Goal: Register for event/course

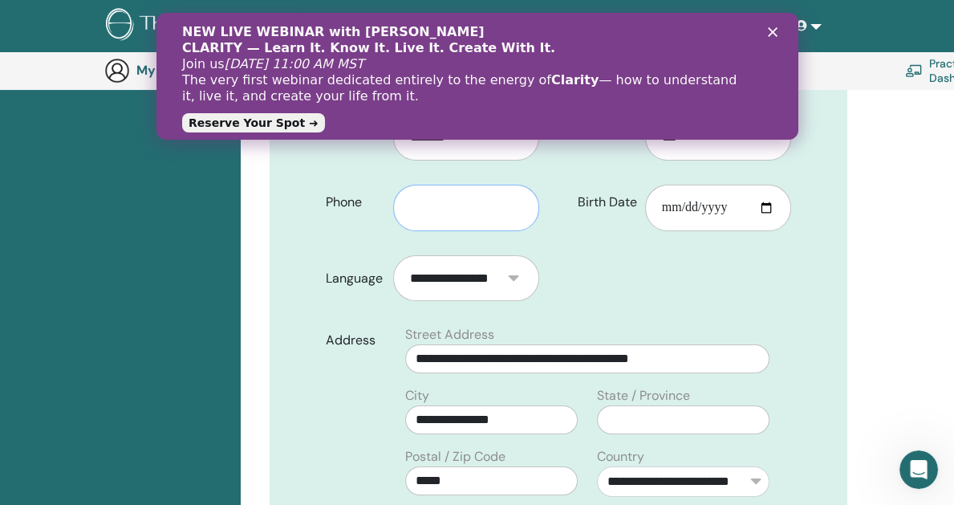
click at [441, 197] on input "text" at bounding box center [466, 208] width 146 height 47
click at [773, 26] on div "NEW LIVE WEBINAR with Vianna Stibal CLARITY — Learn It. Know It. Live It. Creat…" at bounding box center [477, 76] width 642 height 114
click at [770, 30] on polygon "Close" at bounding box center [772, 32] width 10 height 10
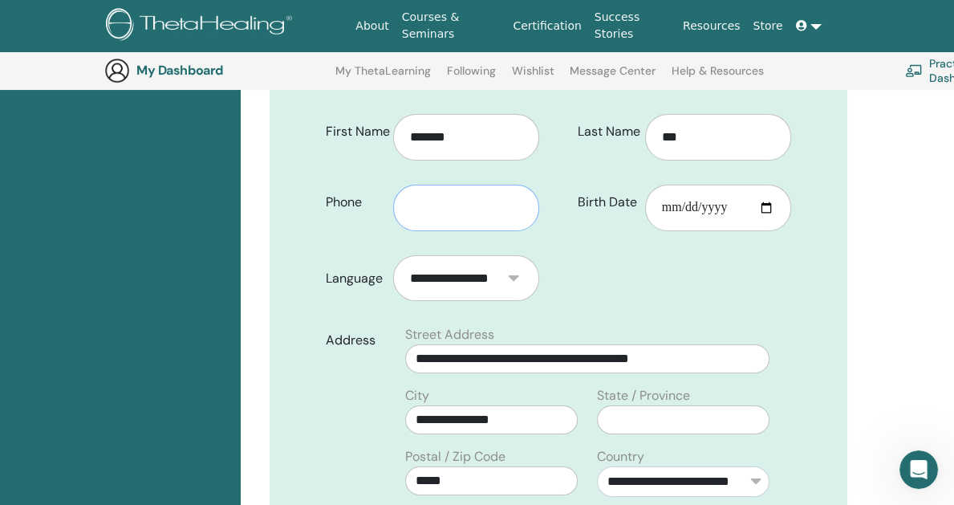
click at [462, 202] on input "text" at bounding box center [466, 208] width 146 height 47
type input "**********"
click at [761, 208] on input "Birth Date" at bounding box center [718, 208] width 146 height 47
type input "**********"
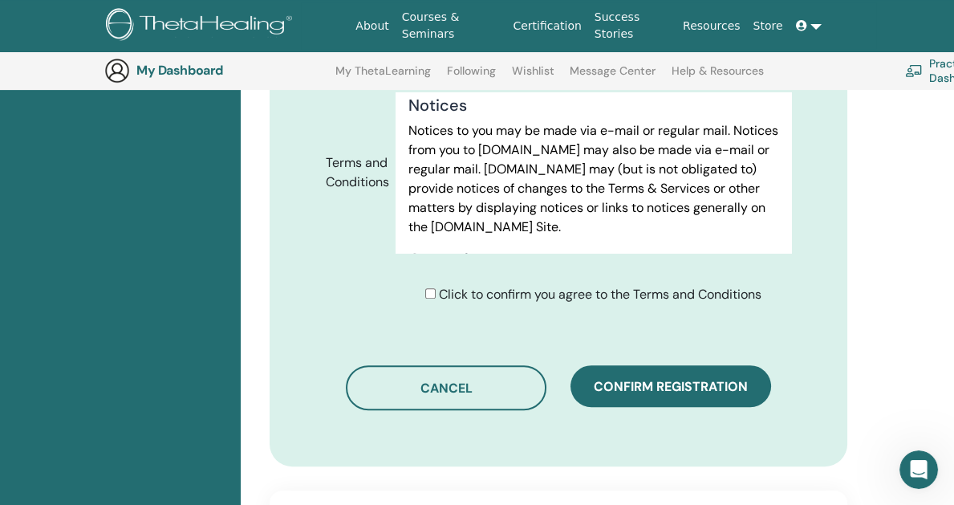
scroll to position [10828, 0]
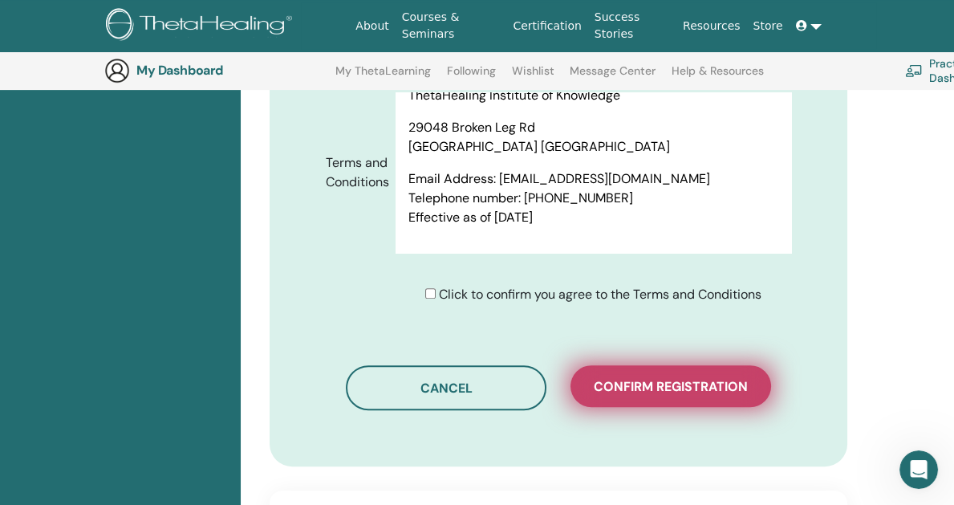
click at [691, 385] on span "Confirm registration" at bounding box center [671, 386] width 154 height 17
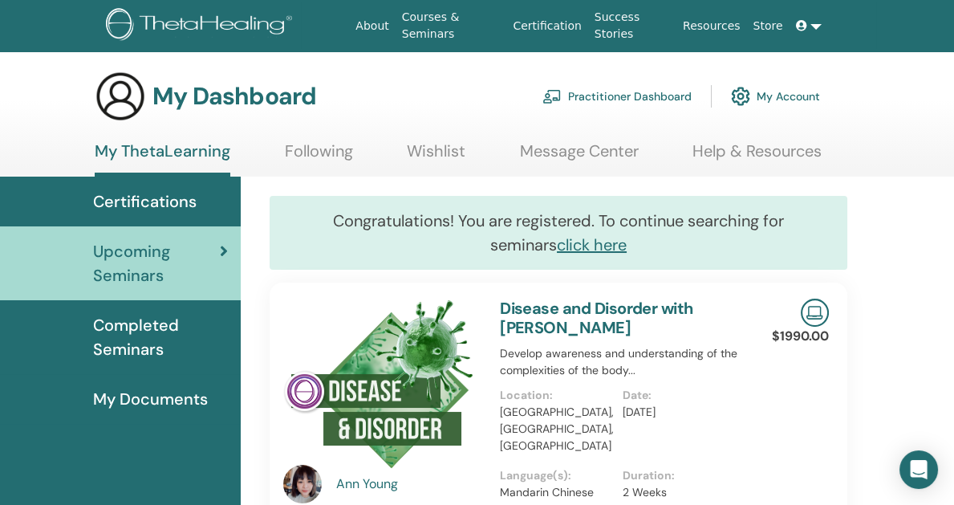
click at [134, 206] on span "Certifications" at bounding box center [145, 201] width 104 height 24
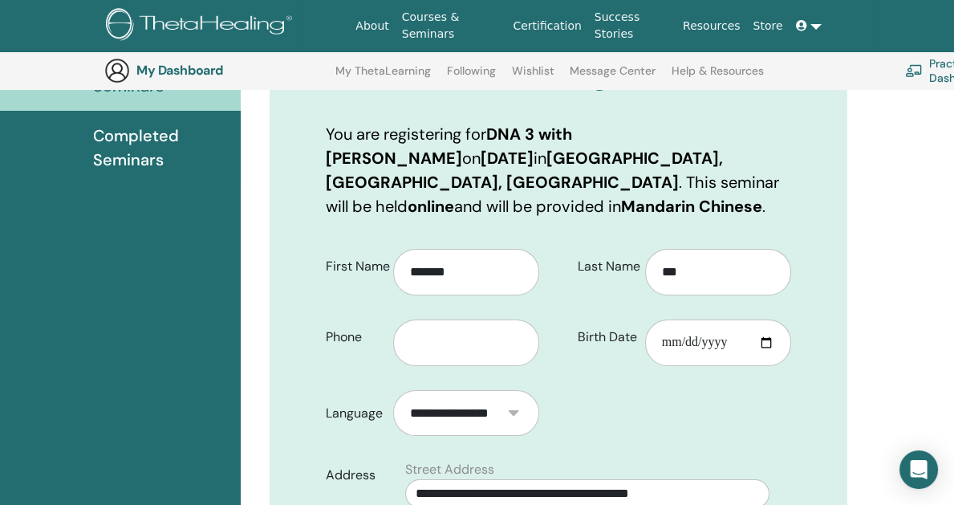
scroll to position [279, 0]
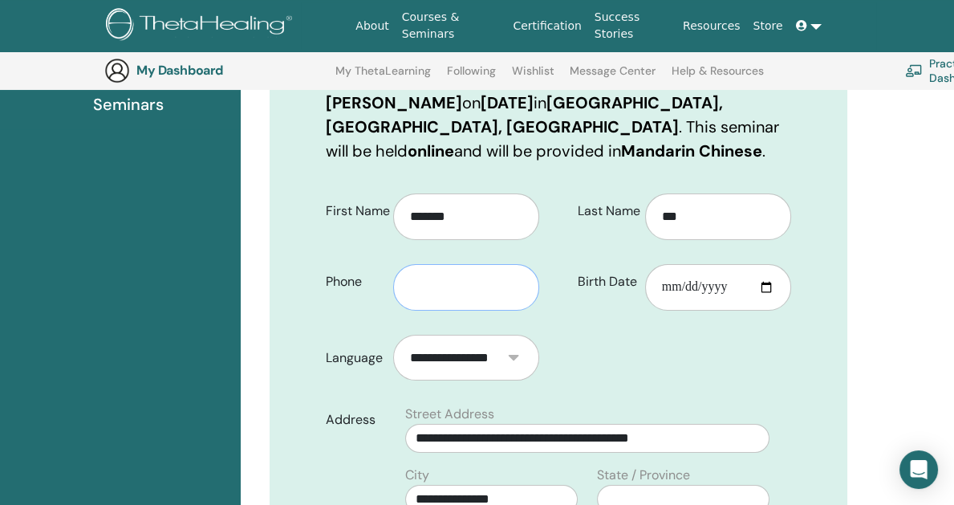
click at [481, 264] on input "text" at bounding box center [466, 287] width 146 height 47
type input "**********"
click at [773, 266] on input "Birth Date" at bounding box center [718, 287] width 146 height 47
type input "**********"
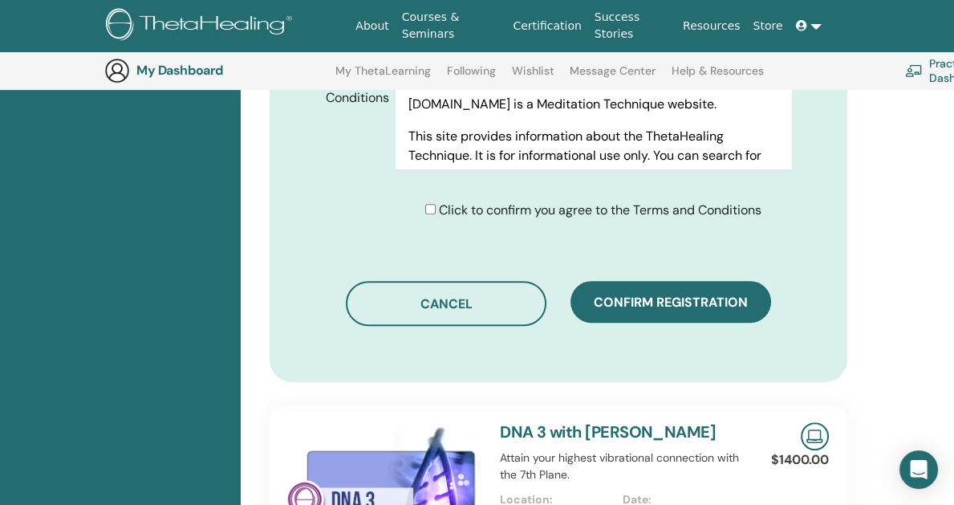
scroll to position [921, 0]
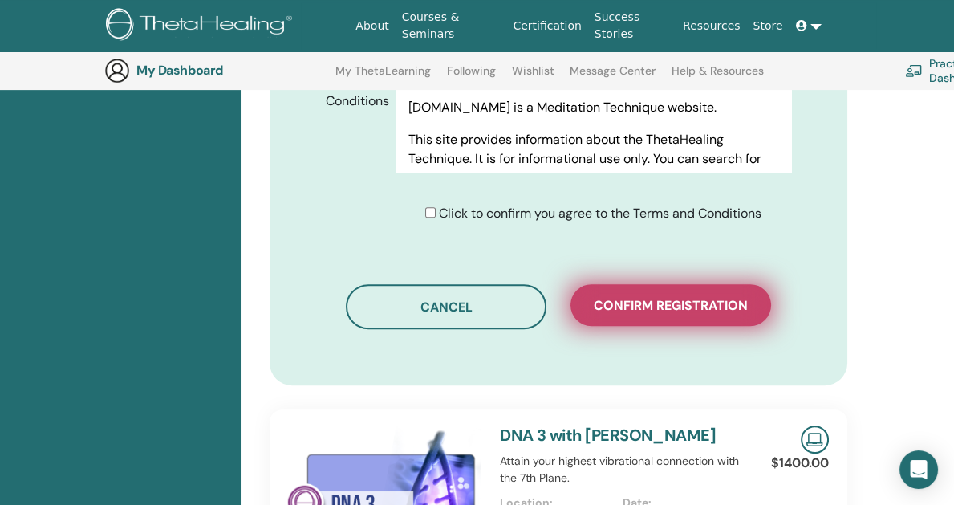
click at [620, 297] on span "Confirm registration" at bounding box center [671, 305] width 154 height 17
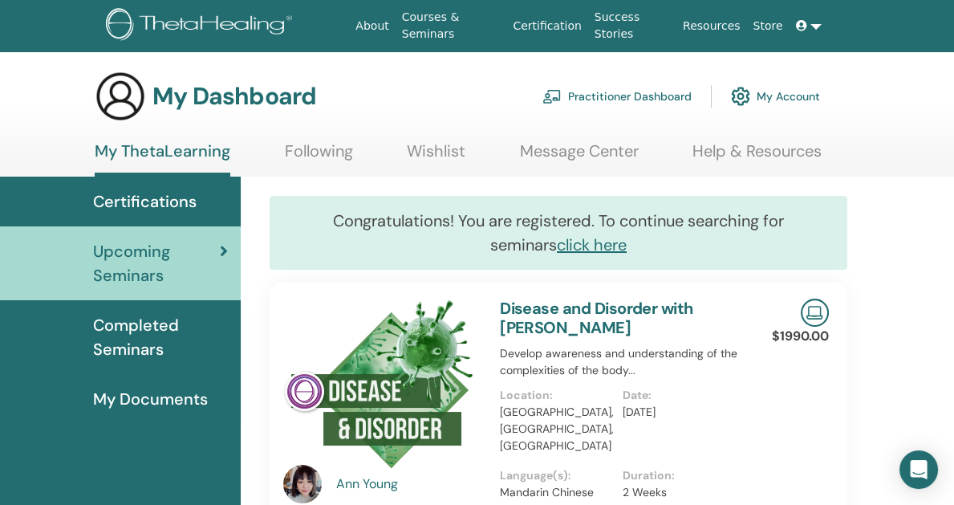
click at [162, 201] on span "Certifications" at bounding box center [145, 201] width 104 height 24
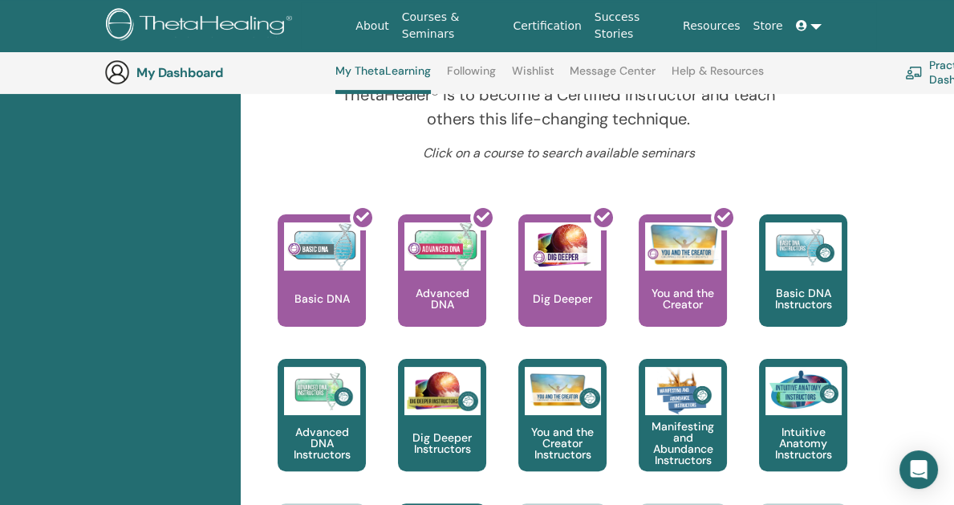
scroll to position [684, 0]
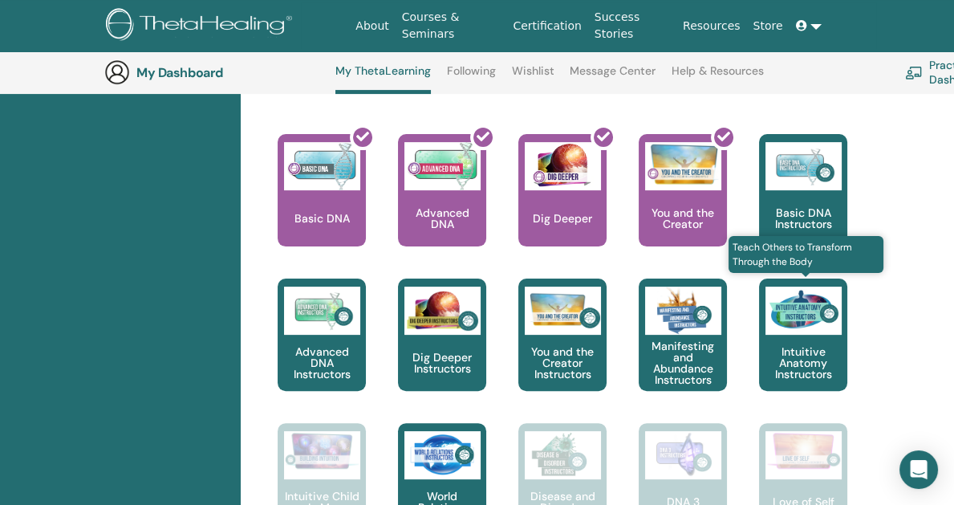
click at [796, 325] on img at bounding box center [804, 311] width 76 height 48
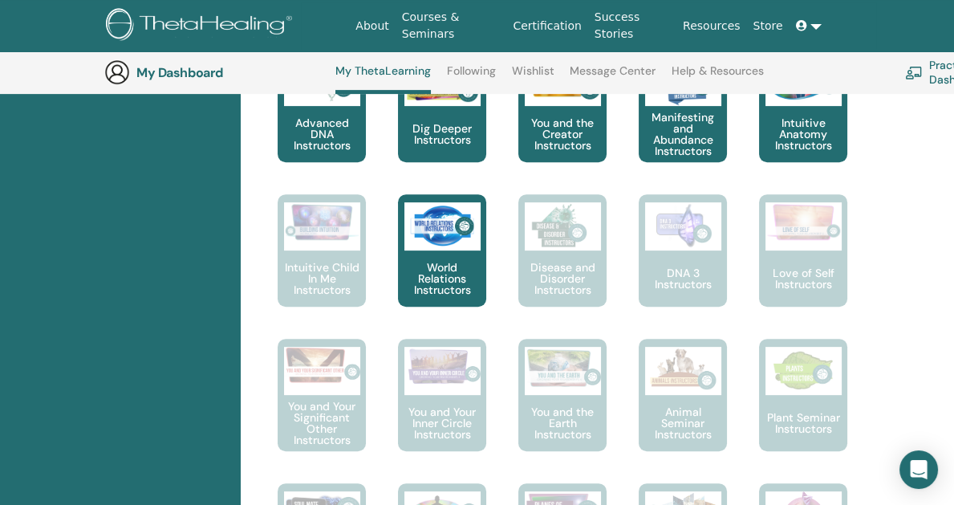
scroll to position [925, 0]
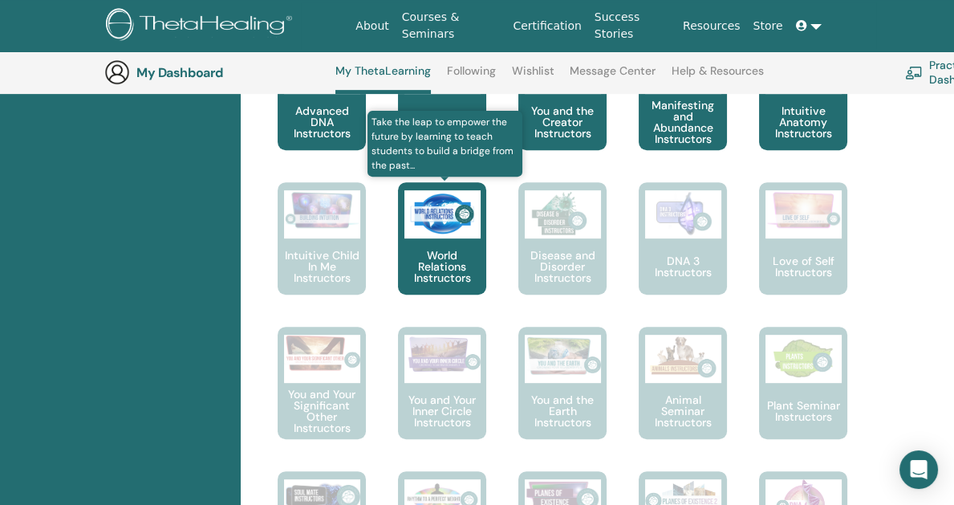
click at [430, 250] on p "World Relations Instructors" at bounding box center [442, 267] width 88 height 34
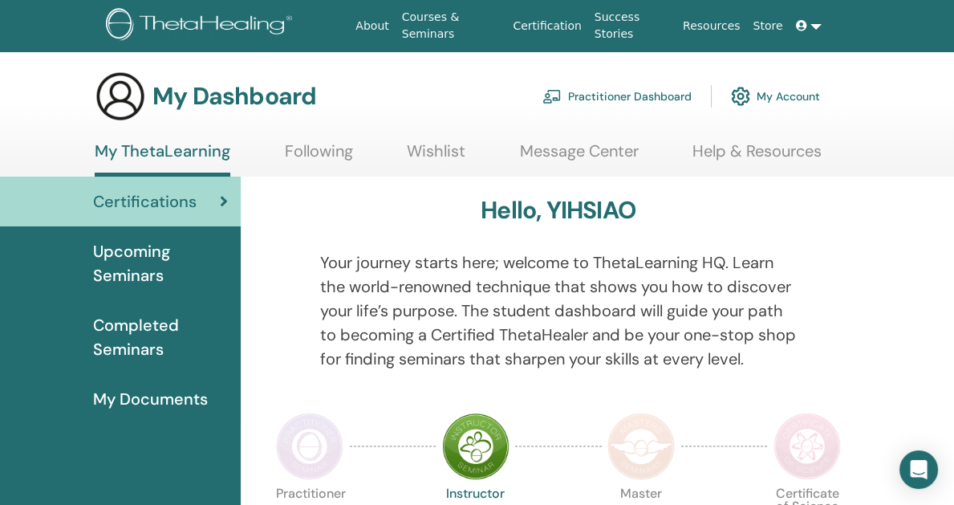
click at [138, 338] on span "Completed Seminars" at bounding box center [160, 337] width 135 height 48
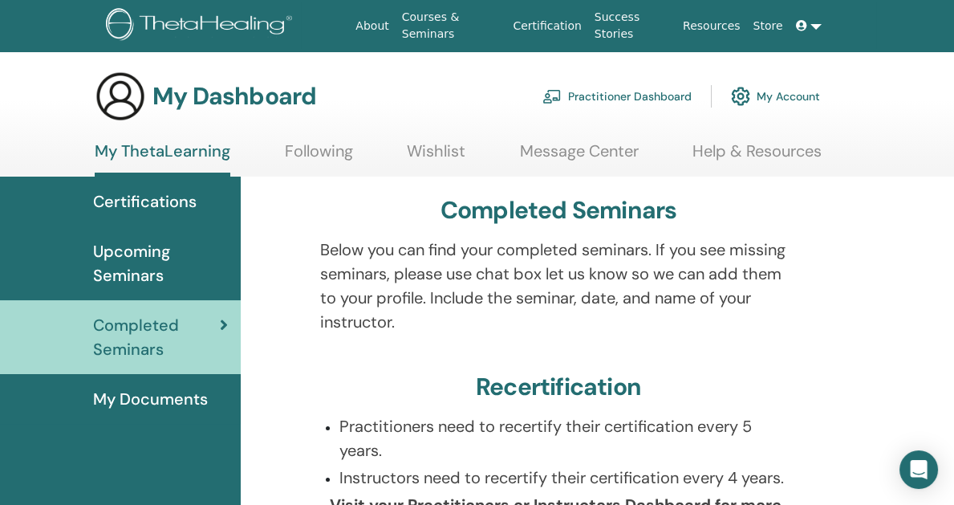
click at [115, 253] on span "Upcoming Seminars" at bounding box center [160, 263] width 135 height 48
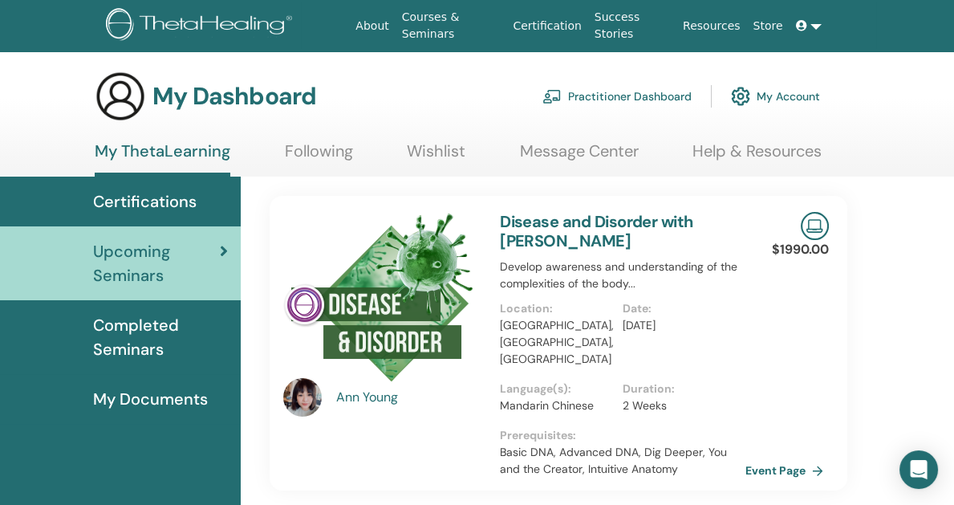
click at [102, 392] on span "My Documents" at bounding box center [150, 399] width 115 height 24
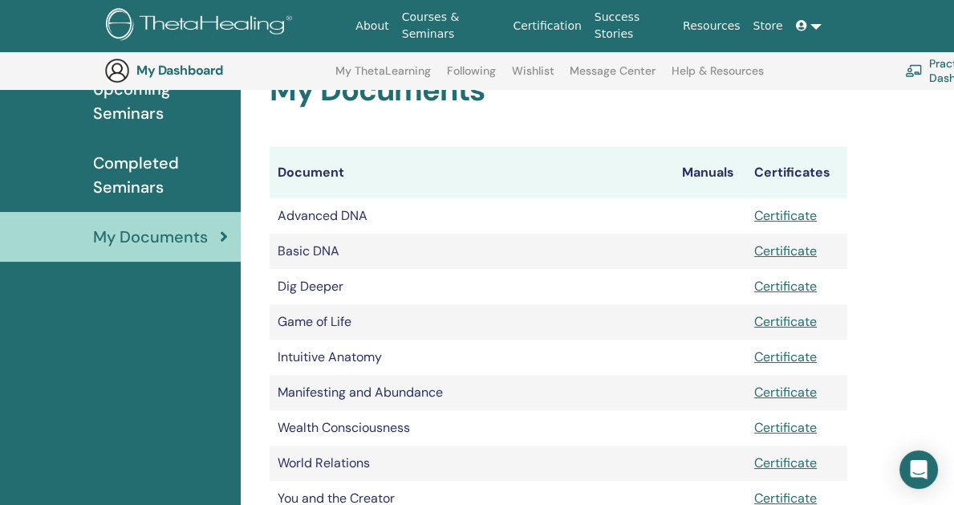
scroll to position [119, 0]
